Goal: Information Seeking & Learning: Learn about a topic

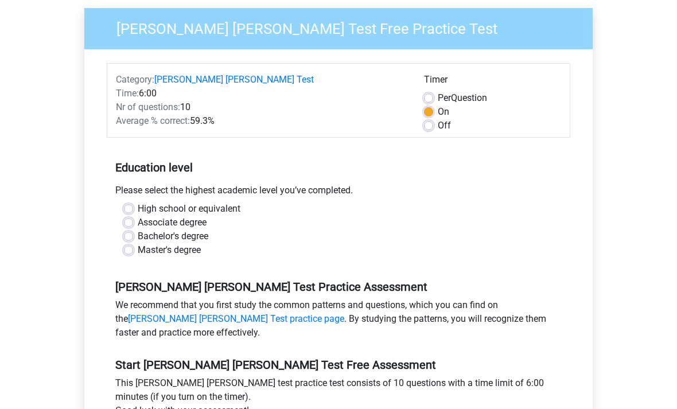
scroll to position [101, 0]
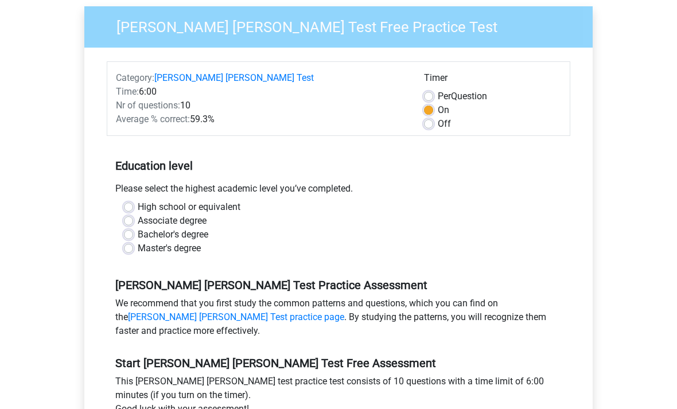
click at [177, 242] on label "Master's degree" at bounding box center [169, 249] width 63 height 14
click at [133, 242] on input "Master's degree" at bounding box center [128, 247] width 9 height 11
radio input "true"
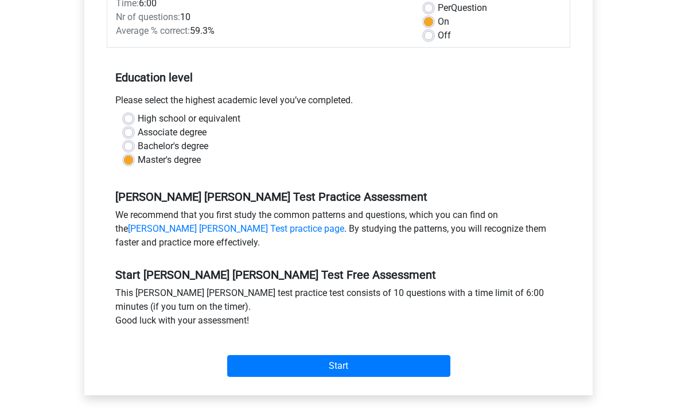
scroll to position [191, 0]
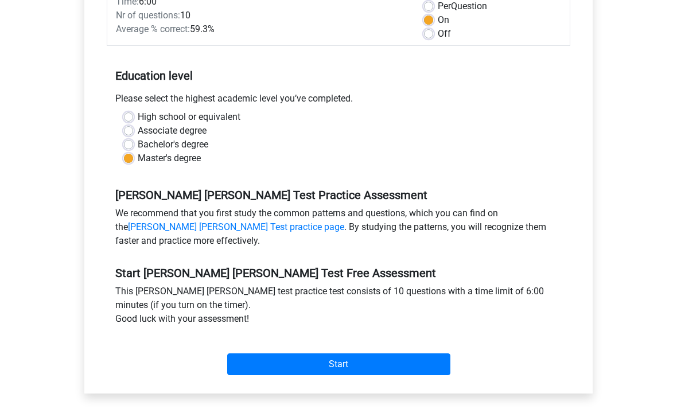
click at [380, 354] on input "Start" at bounding box center [338, 365] width 223 height 22
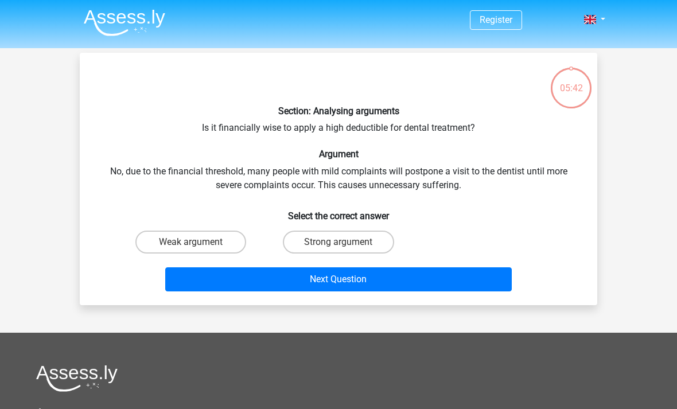
click at [361, 241] on label "Strong argument" at bounding box center [338, 242] width 111 height 23
click at [346, 242] on input "Strong argument" at bounding box center [341, 245] width 7 height 7
radio input "true"
click at [418, 276] on button "Next Question" at bounding box center [338, 279] width 347 height 24
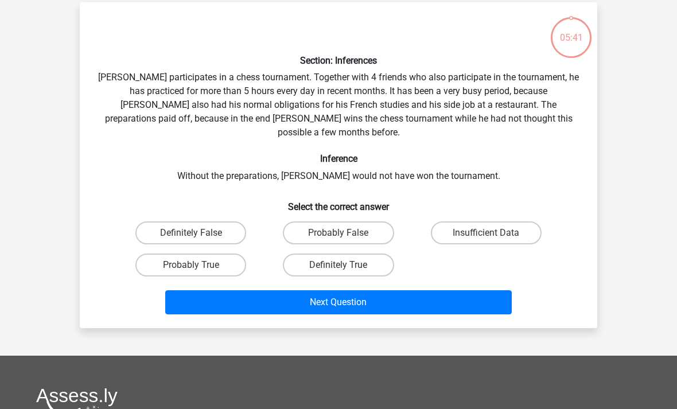
scroll to position [53, 0]
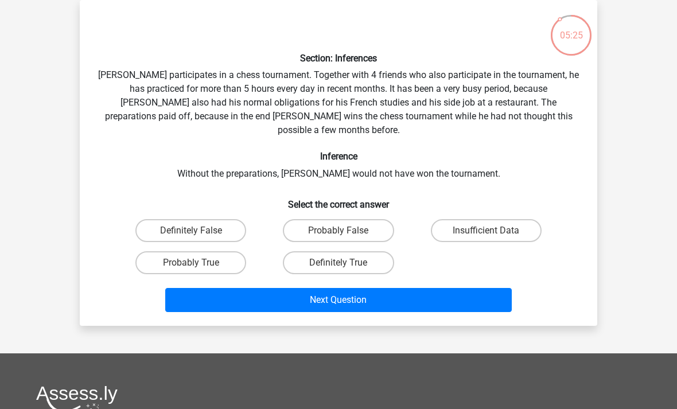
click at [489, 158] on div "Section: Inferences [PERSON_NAME] participates in a chess tournament. Together …" at bounding box center [338, 162] width 508 height 307
click at [346, 231] on input "Probably False" at bounding box center [341, 234] width 7 height 7
radio input "true"
click at [384, 288] on button "Next Question" at bounding box center [338, 300] width 347 height 24
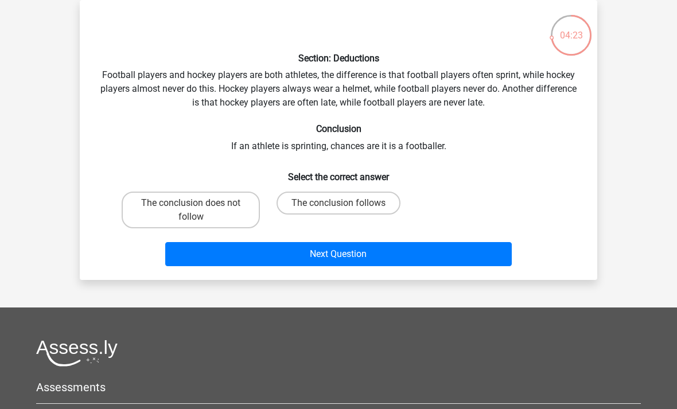
click at [367, 200] on label "The conclusion follows" at bounding box center [338, 203] width 124 height 23
click at [346, 203] on input "The conclusion follows" at bounding box center [341, 206] width 7 height 7
radio input "true"
click at [389, 252] on button "Next Question" at bounding box center [338, 254] width 347 height 24
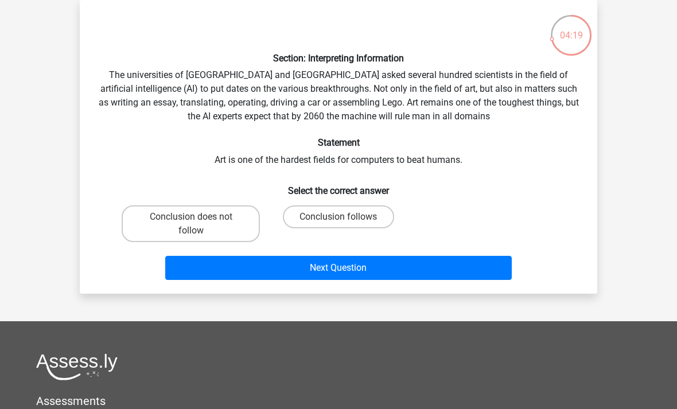
click at [362, 216] on label "Conclusion follows" at bounding box center [338, 216] width 111 height 23
click at [346, 217] on input "Conclusion follows" at bounding box center [341, 220] width 7 height 7
radio input "true"
click at [340, 220] on input "Conclusion follows" at bounding box center [341, 220] width 7 height 7
click at [348, 267] on button "Next Question" at bounding box center [338, 268] width 347 height 24
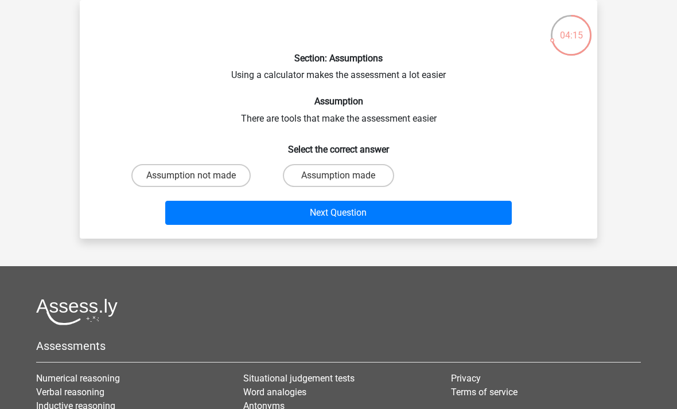
scroll to position [0, 0]
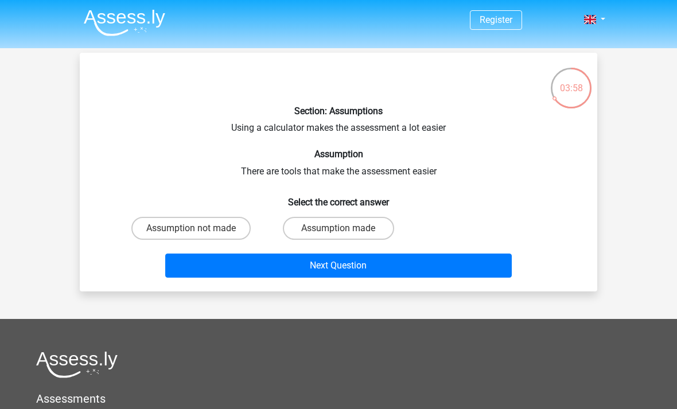
click at [344, 225] on label "Assumption made" at bounding box center [338, 228] width 111 height 23
click at [344, 228] on input "Assumption made" at bounding box center [341, 231] width 7 height 7
radio input "true"
click at [415, 264] on button "Next Question" at bounding box center [338, 266] width 347 height 24
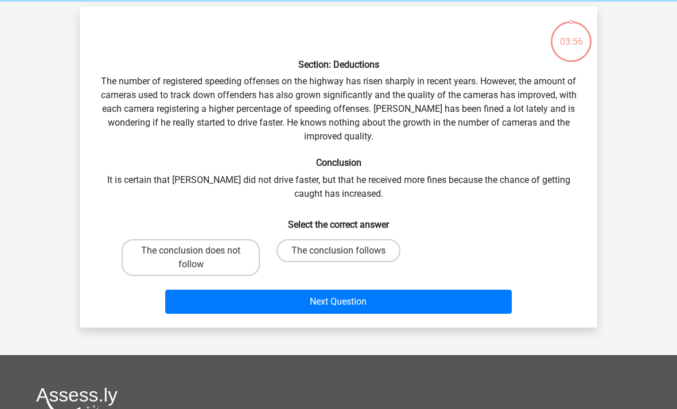
scroll to position [53, 0]
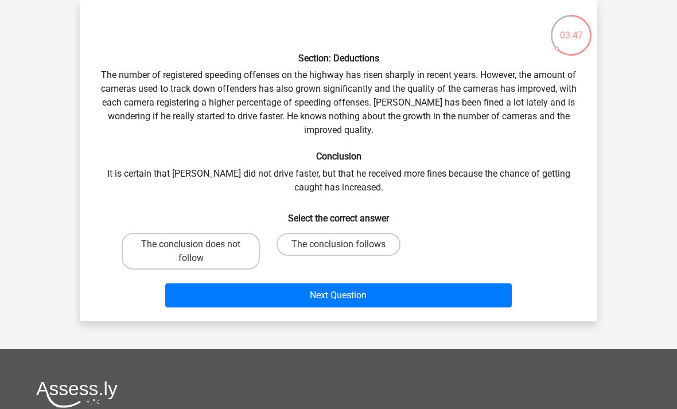
click at [420, 124] on div "Section: Deductions The number of registered speeding offenses on the highway h…" at bounding box center [338, 160] width 508 height 303
click at [219, 259] on label "The conclusion does not follow" at bounding box center [191, 251] width 138 height 37
click at [198, 252] on input "The conclusion does not follow" at bounding box center [194, 247] width 7 height 7
radio input "true"
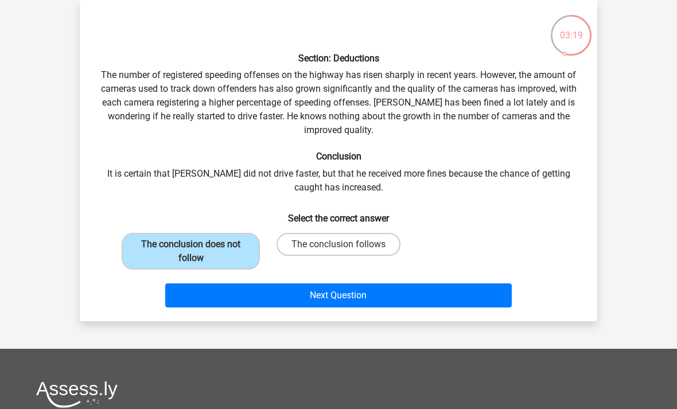
click at [356, 295] on button "Next Question" at bounding box center [338, 295] width 347 height 24
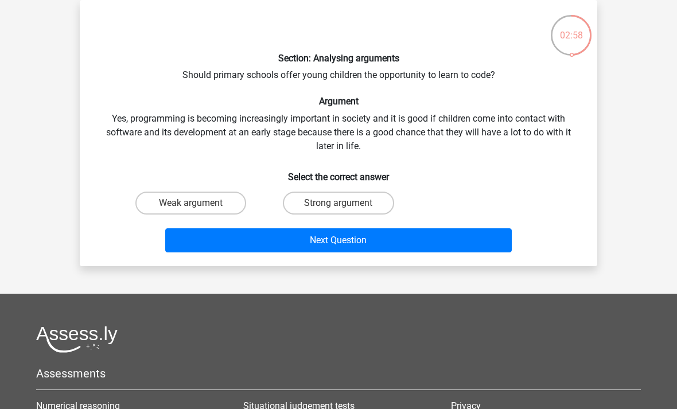
click at [354, 200] on label "Strong argument" at bounding box center [338, 203] width 111 height 23
click at [346, 203] on input "Strong argument" at bounding box center [341, 206] width 7 height 7
radio input "true"
click at [406, 244] on button "Next Question" at bounding box center [338, 240] width 347 height 24
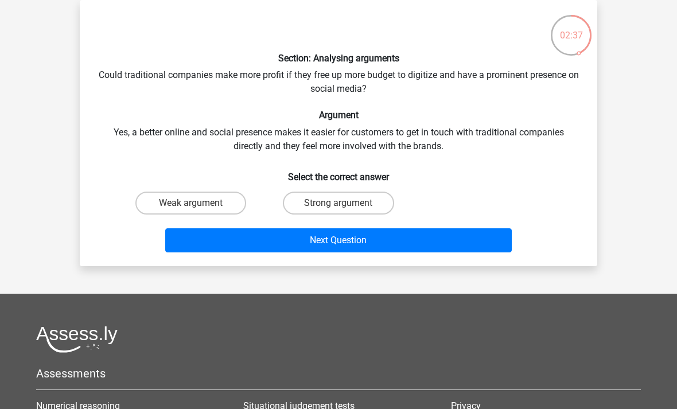
click at [209, 202] on label "Weak argument" at bounding box center [190, 203] width 111 height 23
click at [198, 203] on input "Weak argument" at bounding box center [194, 206] width 7 height 7
radio input "true"
click at [420, 237] on button "Next Question" at bounding box center [338, 240] width 347 height 24
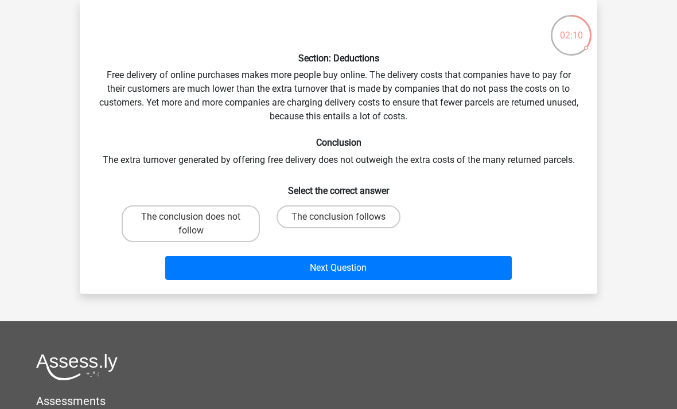
click at [213, 222] on label "The conclusion does not follow" at bounding box center [191, 223] width 138 height 37
click at [198, 222] on input "The conclusion does not follow" at bounding box center [194, 220] width 7 height 7
radio input "true"
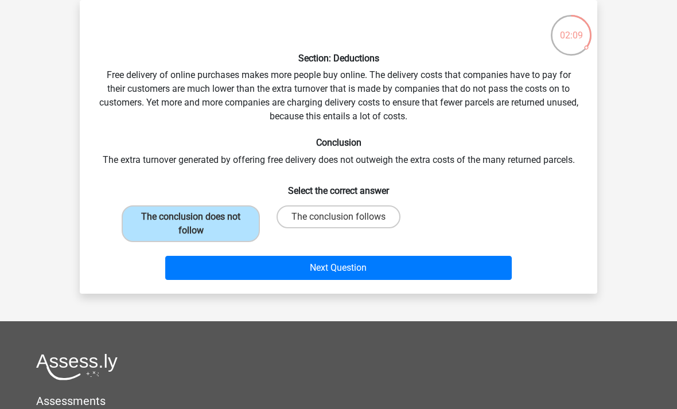
click at [395, 274] on button "Next Question" at bounding box center [338, 268] width 347 height 24
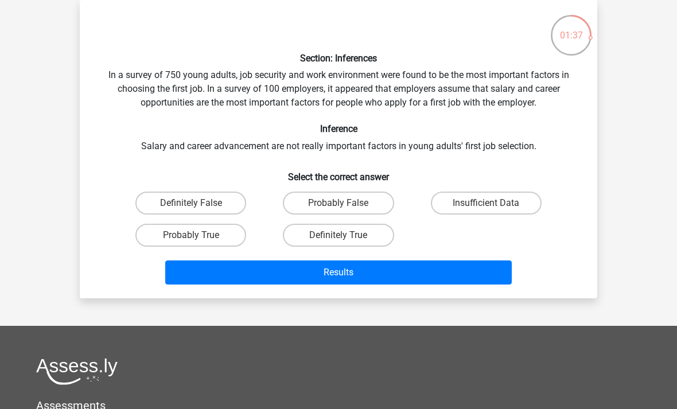
click at [517, 204] on label "Insufficient Data" at bounding box center [486, 203] width 111 height 23
click at [493, 204] on input "Insufficient Data" at bounding box center [489, 206] width 7 height 7
radio input "true"
click at [342, 276] on button "Results" at bounding box center [338, 272] width 347 height 24
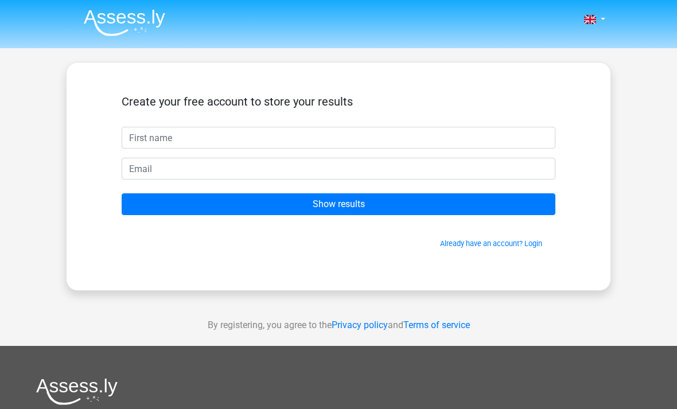
click at [209, 135] on input "text" at bounding box center [339, 138] width 434 height 22
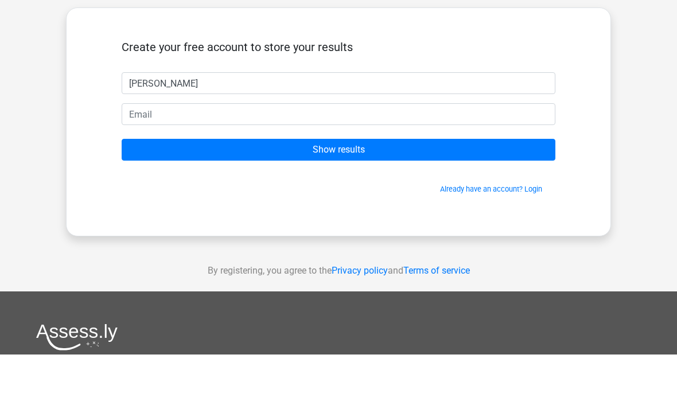
type input "Evan"
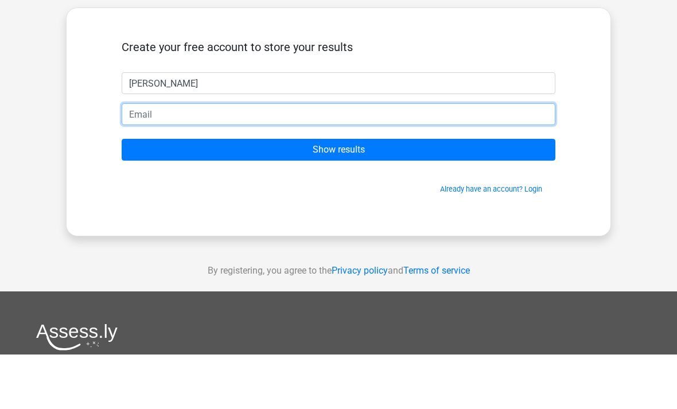
click at [163, 158] on input "email" at bounding box center [339, 169] width 434 height 22
click at [172, 158] on input "email" at bounding box center [339, 169] width 434 height 22
paste input "Fsufootball"
type input "Fsufootball@mailinator.com"
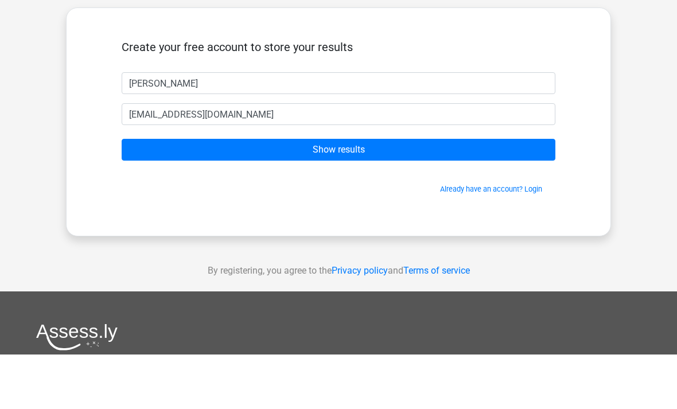
click at [318, 193] on input "Show results" at bounding box center [339, 204] width 434 height 22
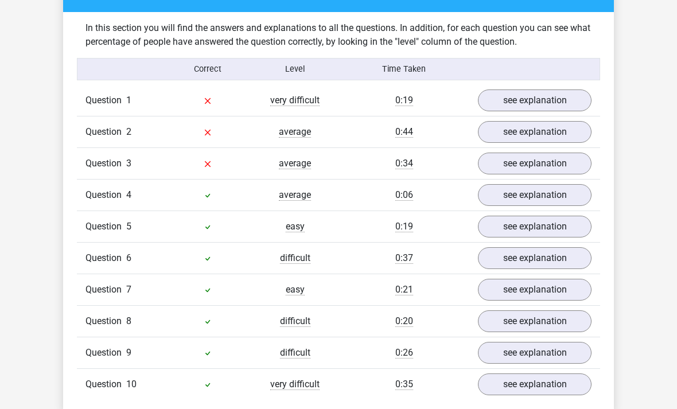
scroll to position [874, 0]
click at [551, 90] on link "see explanation" at bounding box center [535, 101] width 114 height 22
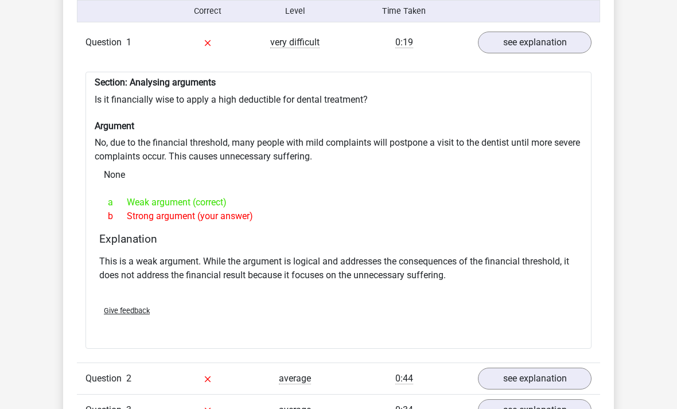
scroll to position [1112, 0]
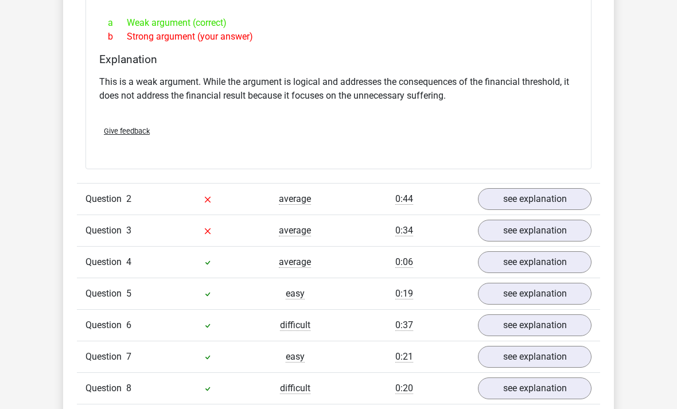
click at [552, 188] on link "see explanation" at bounding box center [535, 199] width 114 height 22
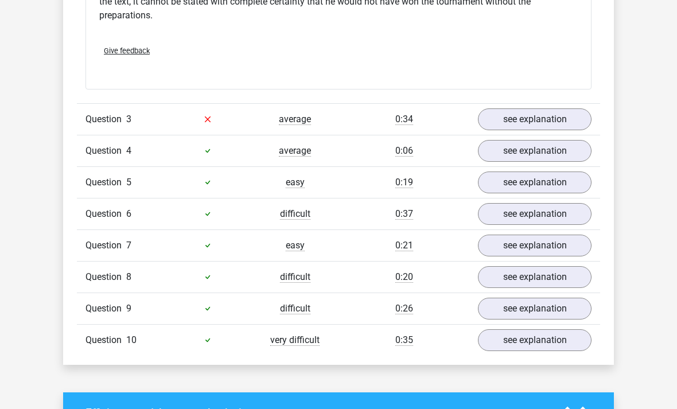
scroll to position [1628, 0]
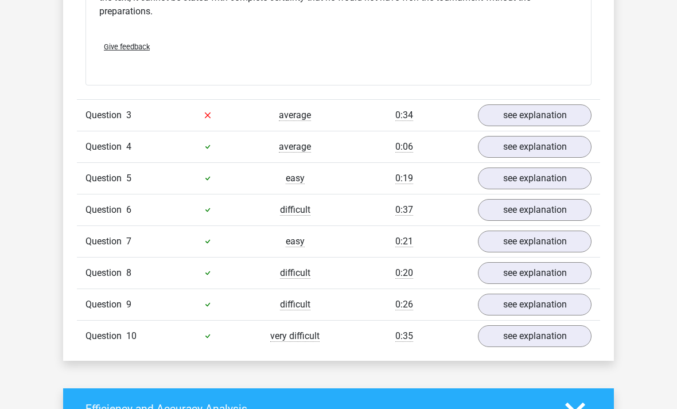
click at [550, 104] on link "see explanation" at bounding box center [535, 115] width 114 height 22
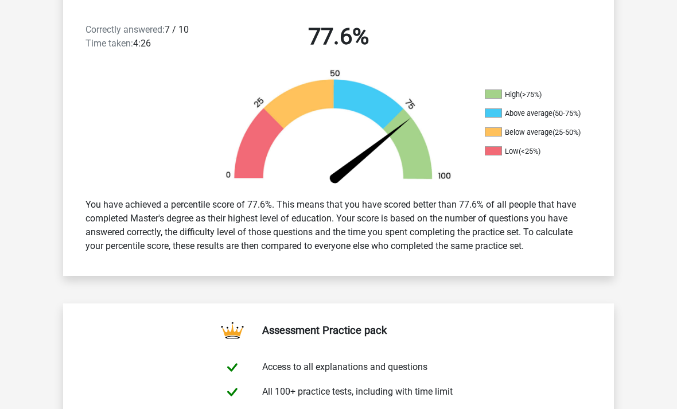
scroll to position [0, 0]
